Goal: Information Seeking & Learning: Learn about a topic

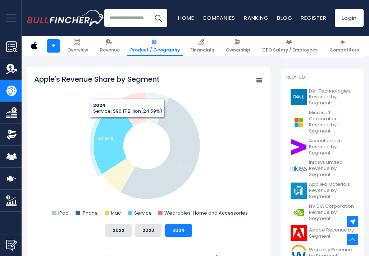
scroll to position [184, 0]
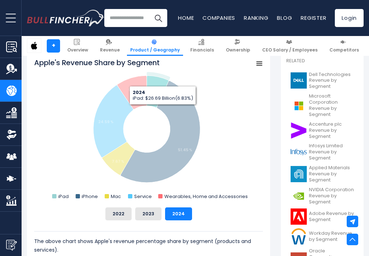
scroll to position [217, 0]
